Goal: Information Seeking & Learning: Learn about a topic

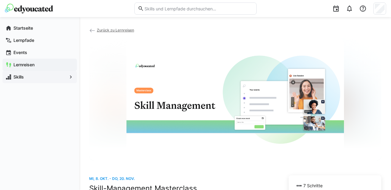
click at [0, 0] on app-navigation-label "Skills" at bounding box center [0, 0] width 0 height 0
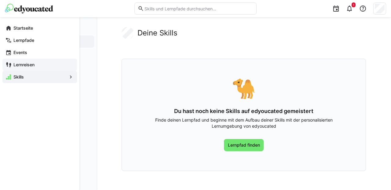
click at [0, 0] on app-navigation-label "Lernreisen" at bounding box center [0, 0] width 0 height 0
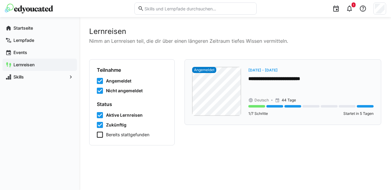
click at [269, 84] on div "**********" at bounding box center [310, 76] width 125 height 18
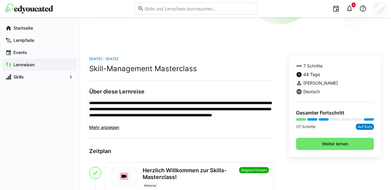
scroll to position [120, 0]
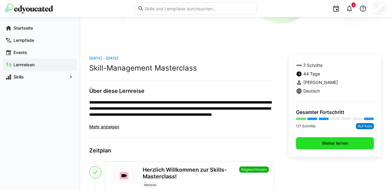
click at [323, 144] on span "Weiter lernen" at bounding box center [335, 143] width 28 height 6
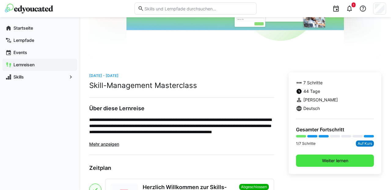
scroll to position [138, 0]
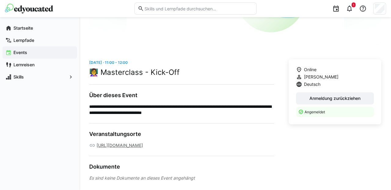
scroll to position [134, 0]
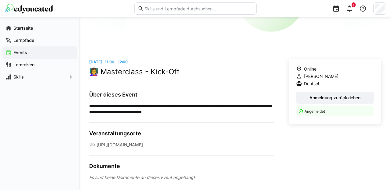
click at [143, 144] on link "[URL][DOMAIN_NAME]" at bounding box center [120, 145] width 46 height 6
click at [0, 0] on app-navigation-label "Lernpfade" at bounding box center [0, 0] width 0 height 0
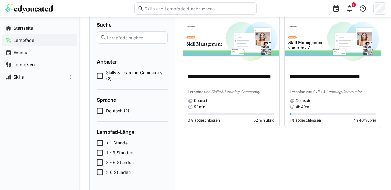
scroll to position [45, 0]
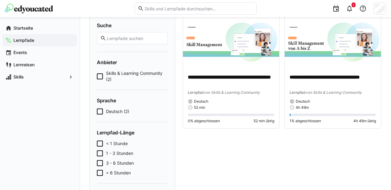
click at [124, 73] on span "Skills & Learning Community (2)" at bounding box center [137, 76] width 62 height 12
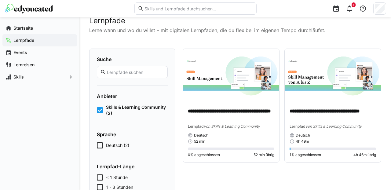
scroll to position [11, 0]
click at [100, 109] on icon at bounding box center [100, 110] width 6 height 6
